Goal: Transaction & Acquisition: Purchase product/service

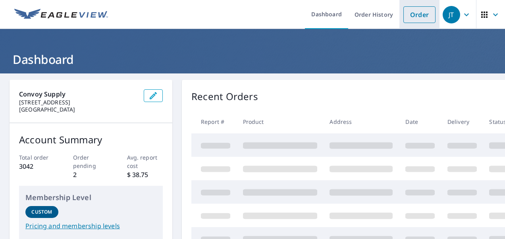
click at [413, 12] on link "Order" at bounding box center [420, 14] width 32 height 17
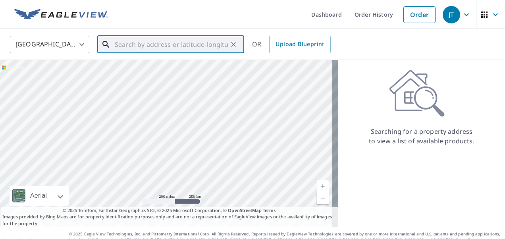
click at [164, 45] on input "text" at bounding box center [171, 44] width 113 height 22
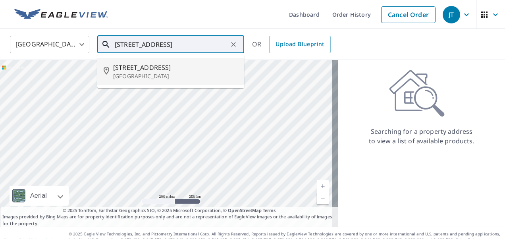
click at [191, 69] on span "[STREET_ADDRESS]" at bounding box center [175, 68] width 125 height 10
type input "[STREET_ADDRESS]"
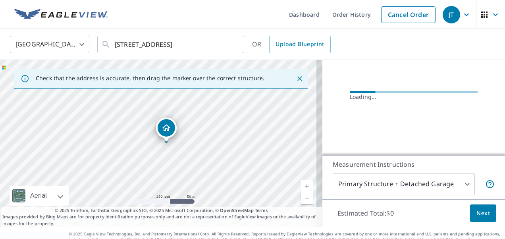
scroll to position [104, 0]
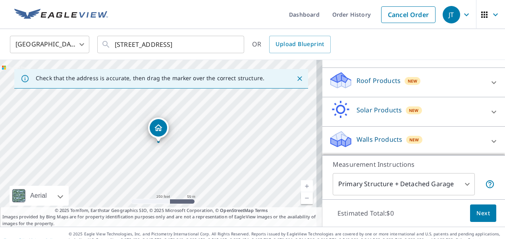
click at [408, 90] on div "Roof Products New" at bounding box center [407, 82] width 156 height 23
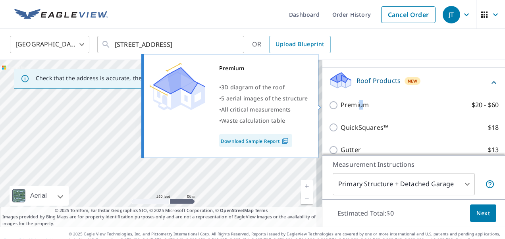
click at [354, 103] on p "Premium" at bounding box center [355, 105] width 28 height 10
click at [330, 104] on input "Premium $20 - $60" at bounding box center [335, 105] width 12 height 10
checkbox input "true"
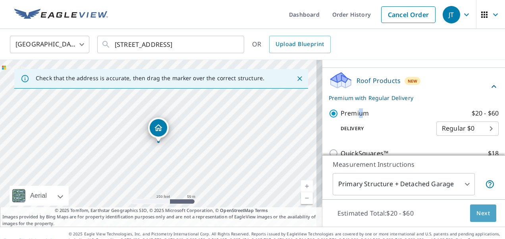
click at [484, 212] on span "Next" at bounding box center [484, 214] width 14 height 10
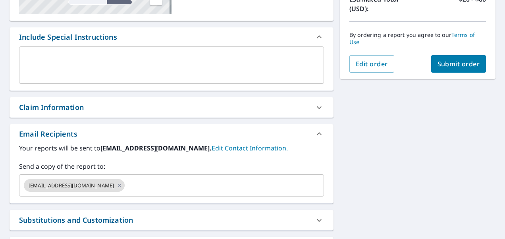
scroll to position [199, 0]
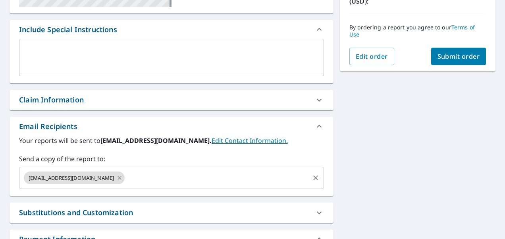
click at [116, 177] on icon at bounding box center [119, 178] width 6 height 9
checkbox input "true"
click at [100, 177] on input "text" at bounding box center [166, 177] width 286 height 15
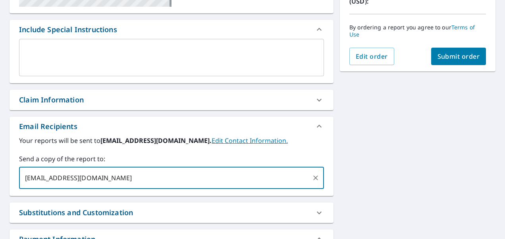
type input "[EMAIL_ADDRESS][DOMAIN_NAME]"
click at [91, 174] on span "[EMAIL_ADDRESS][DOMAIN_NAME]" at bounding box center [71, 178] width 95 height 8
click at [116, 175] on icon at bounding box center [119, 178] width 6 height 9
checkbox input "true"
type input "h"
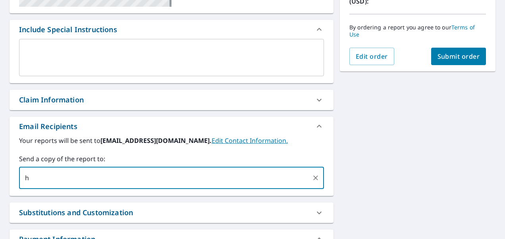
click at [108, 173] on input "h" at bounding box center [166, 177] width 286 height 15
type input "[EMAIL_ADDRESS][DOMAIN_NAME]"
checkbox input "true"
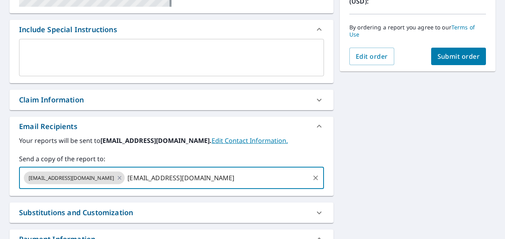
type input "[EMAIL_ADDRESS][DOMAIN_NAME]"
click at [432, 51] on button "Submit order" at bounding box center [458, 56] width 55 height 17
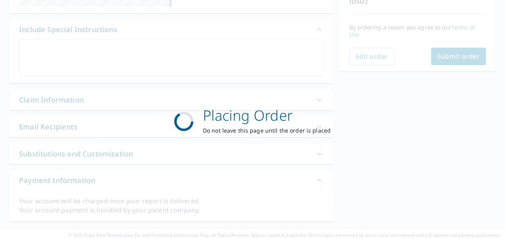
checkbox input "true"
